Goal: Task Accomplishment & Management: Complete application form

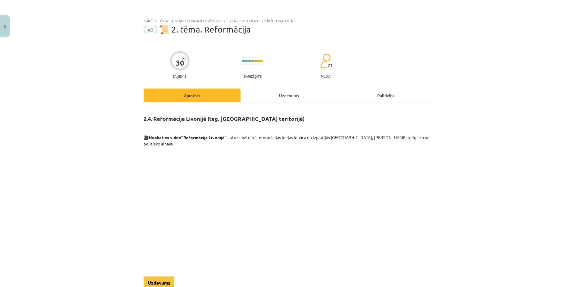
scroll to position [981, 0]
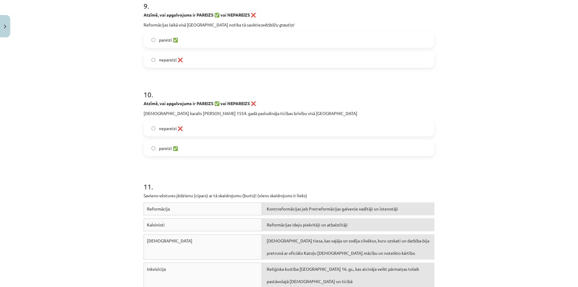
scroll to position [1004, 0]
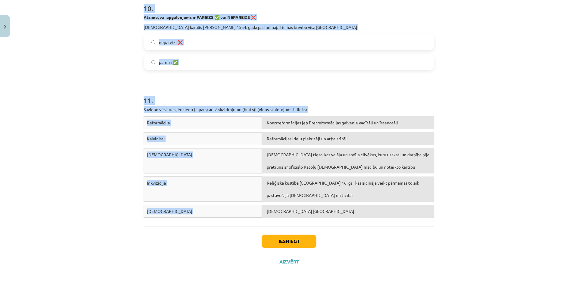
drag, startPoint x: 155, startPoint y: 122, endPoint x: 402, endPoint y: 206, distance: 260.2
copy form "2 . Loremi, dol sitametcons ad Elitseddoeiu TEMPORI utl ETDOL! Ma „a” enimad mi…"
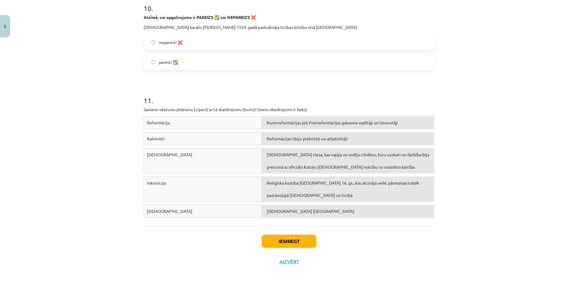
click at [203, 257] on div "Iesniegt Aizvērt" at bounding box center [289, 247] width 291 height 42
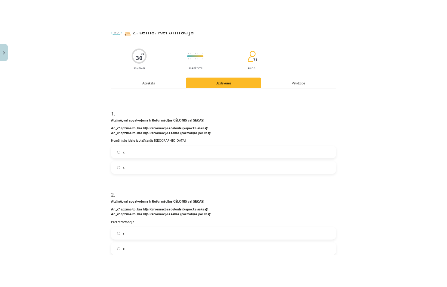
scroll to position [41, 0]
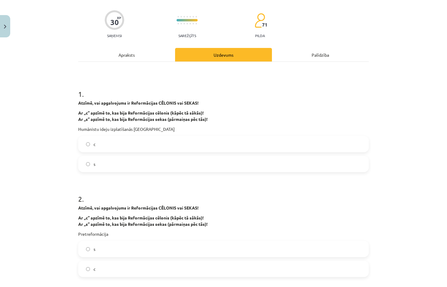
click at [128, 144] on label "с" at bounding box center [224, 143] width 290 height 15
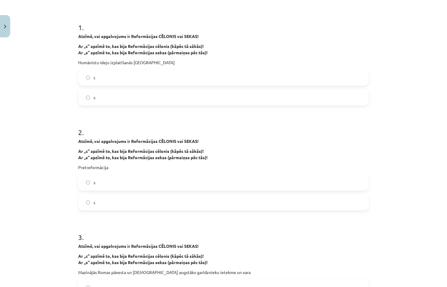
scroll to position [131, 0]
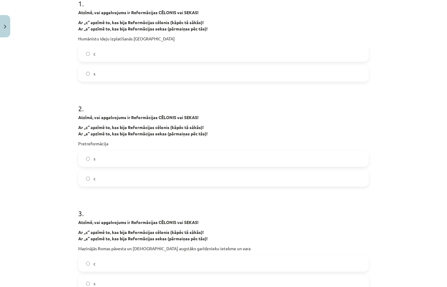
click at [122, 160] on label "s" at bounding box center [224, 158] width 290 height 15
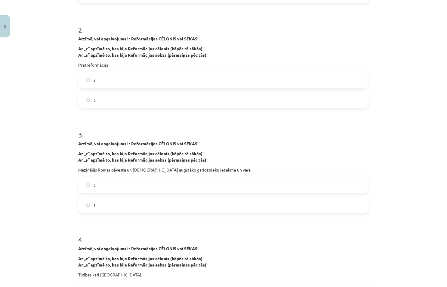
scroll to position [221, 0]
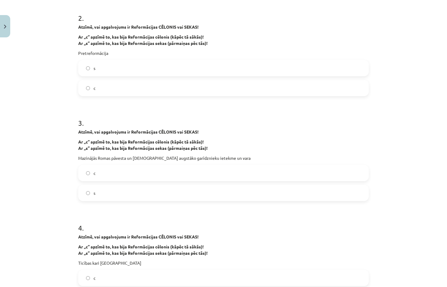
click at [107, 194] on label "s" at bounding box center [224, 192] width 290 height 15
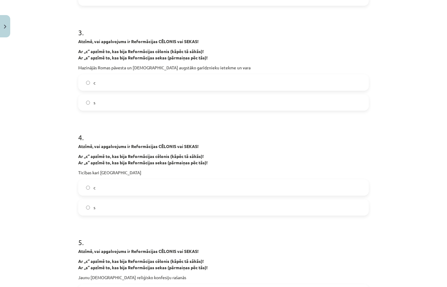
click at [103, 213] on label "s" at bounding box center [224, 207] width 290 height 15
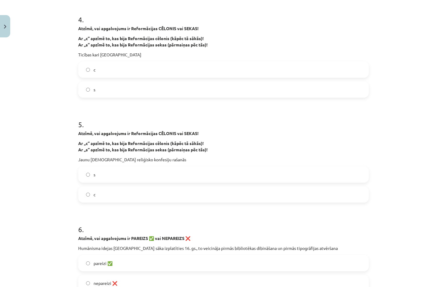
scroll to position [432, 0]
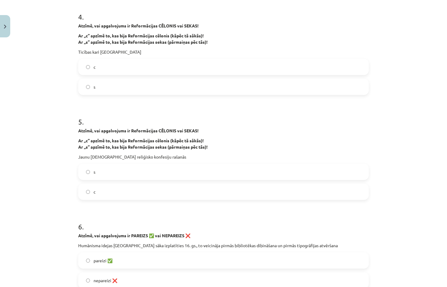
click at [113, 191] on label "c" at bounding box center [224, 191] width 290 height 15
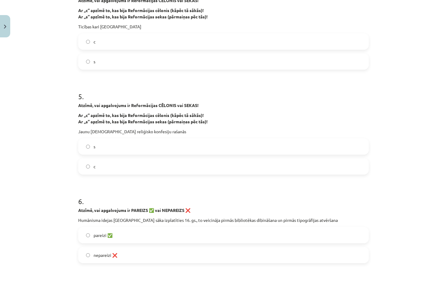
scroll to position [492, 0]
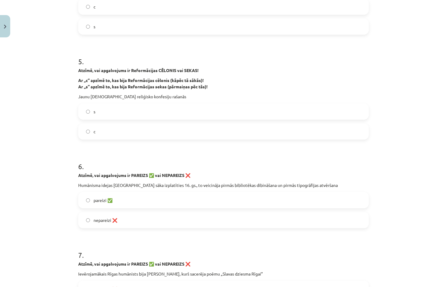
click at [117, 113] on label "s" at bounding box center [224, 111] width 290 height 15
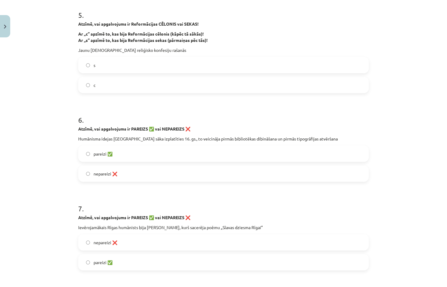
scroll to position [552, 0]
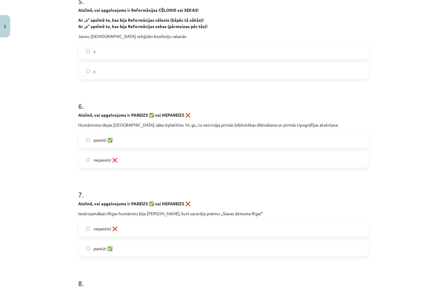
click at [109, 137] on span "pareizi ✅" at bounding box center [103, 140] width 19 height 6
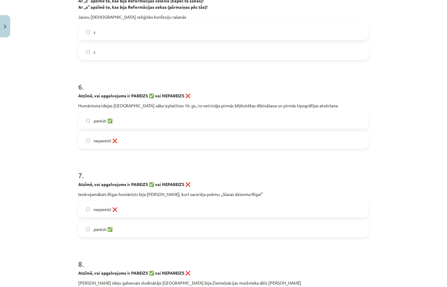
scroll to position [582, 0]
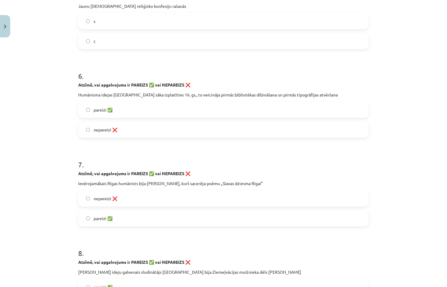
click at [120, 218] on label "pareizi ✅" at bounding box center [224, 217] width 290 height 15
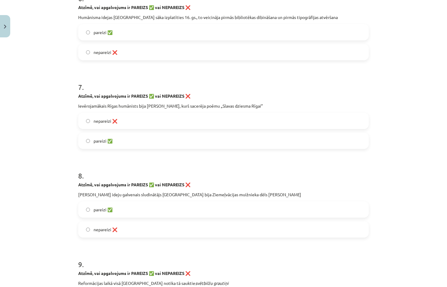
scroll to position [673, 0]
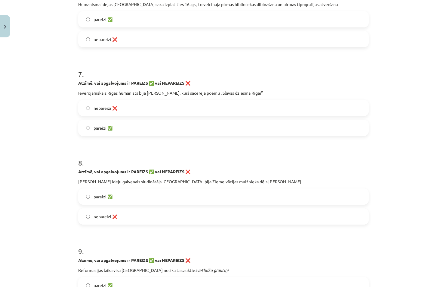
click at [119, 199] on label "pareizi ✅" at bounding box center [224, 196] width 290 height 15
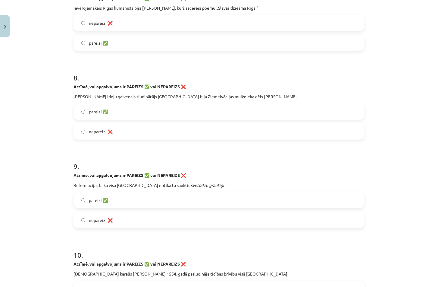
scroll to position [763, 0]
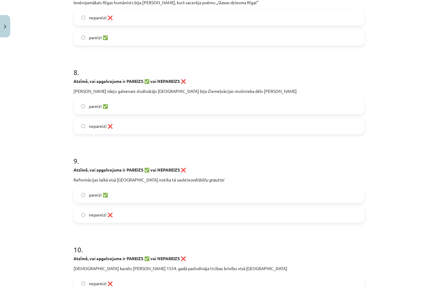
click at [75, 195] on label "pareizi ✅" at bounding box center [219, 194] width 290 height 15
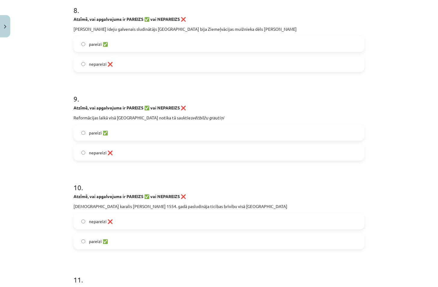
scroll to position [853, 0]
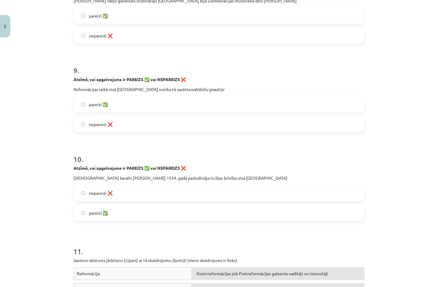
click at [95, 193] on span "nepareizi ❌" at bounding box center [101, 193] width 24 height 6
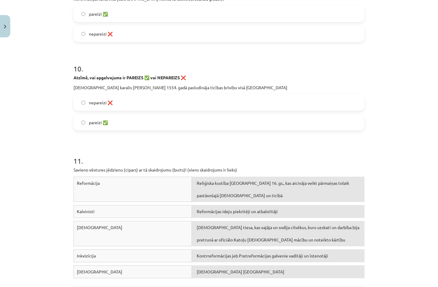
scroll to position [974, 0]
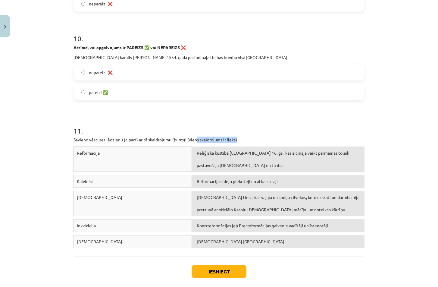
drag, startPoint x: 194, startPoint y: 140, endPoint x: 243, endPoint y: 140, distance: 48.5
click at [243, 140] on p "Savieno vēstures jēdzienu (cipars) ar tā skaidrojumu (burts)! (viens skaidrojum…" at bounding box center [218, 139] width 291 height 6
click at [254, 135] on div "11 . Savieno vēstures jēdzienu (cipars) ar tā skaidrojumu (burts)! (viens skaid…" at bounding box center [218, 177] width 291 height 147
click at [206, 274] on button "Iesniegt" at bounding box center [218, 271] width 55 height 13
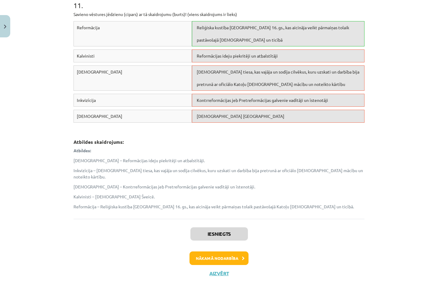
scroll to position [1104, 0]
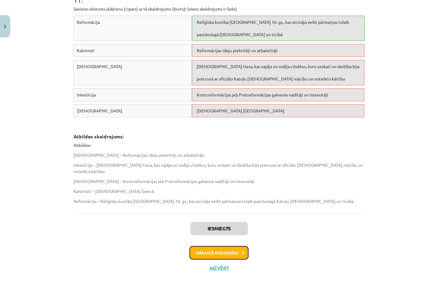
click at [215, 252] on button "Nākamā nodarbība" at bounding box center [218, 253] width 59 height 14
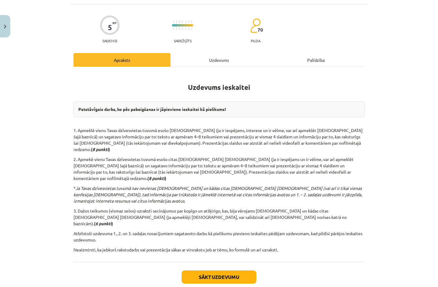
scroll to position [52, 0]
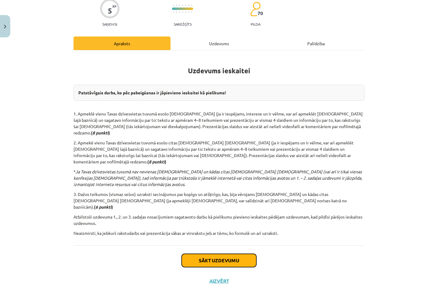
click at [213, 253] on button "Sākt uzdevumu" at bounding box center [218, 259] width 75 height 13
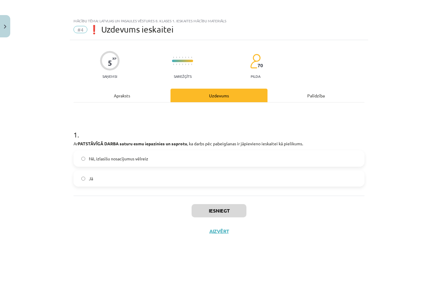
click at [117, 95] on div "Apraksts" at bounding box center [121, 95] width 97 height 14
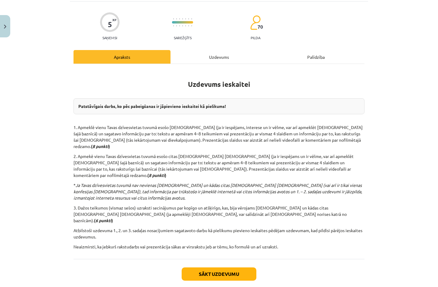
scroll to position [52, 0]
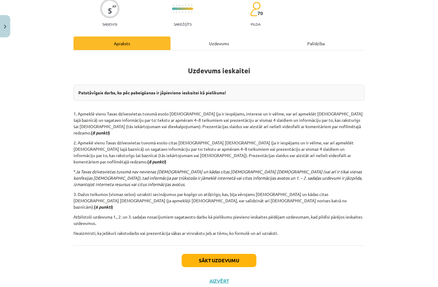
click at [227, 46] on div "Uzdevums" at bounding box center [218, 43] width 97 height 14
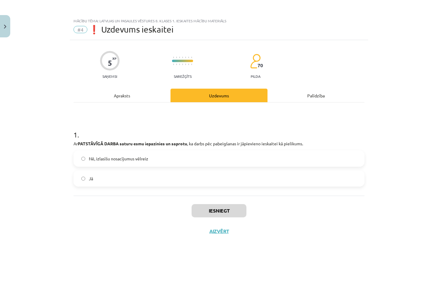
click at [173, 179] on label "Jā" at bounding box center [219, 178] width 290 height 15
click at [206, 207] on button "Iesniegt" at bounding box center [218, 210] width 55 height 13
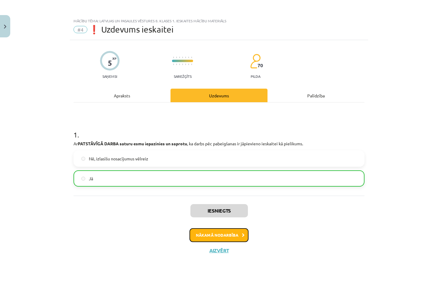
click at [203, 237] on button "Nākamā nodarbība" at bounding box center [218, 235] width 59 height 14
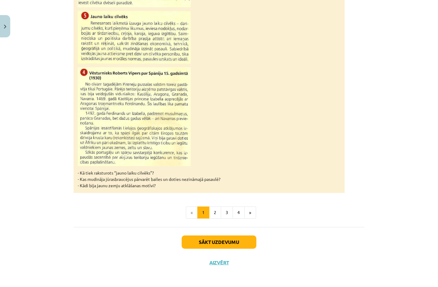
scroll to position [542, 0]
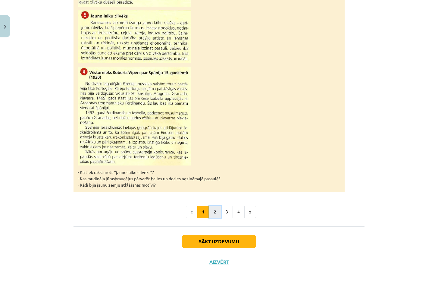
click at [218, 212] on button "2" at bounding box center [215, 212] width 12 height 12
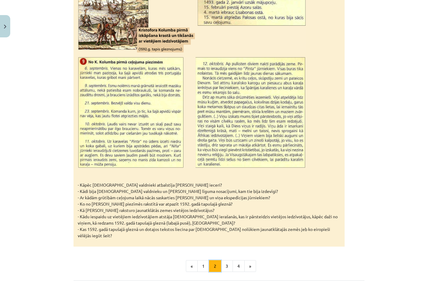
scroll to position [854, 0]
